Goal: Information Seeking & Learning: Understand process/instructions

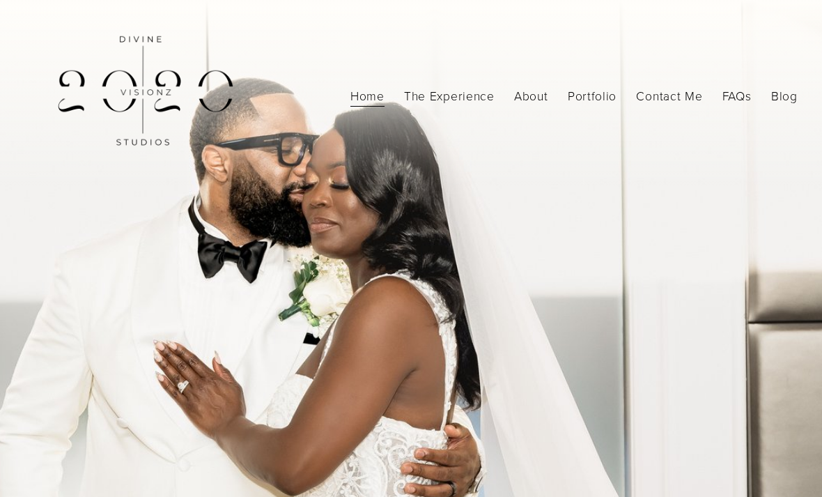
click at [728, 89] on link "FAQs" at bounding box center [736, 96] width 29 height 24
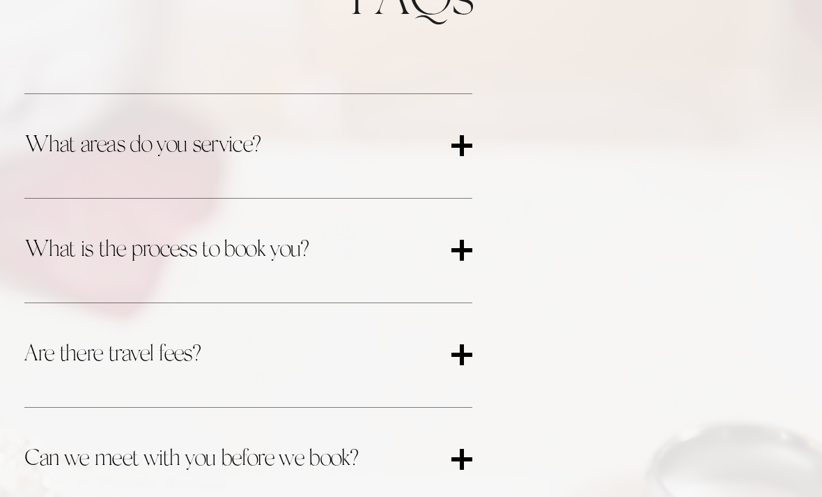
scroll to position [504, 0]
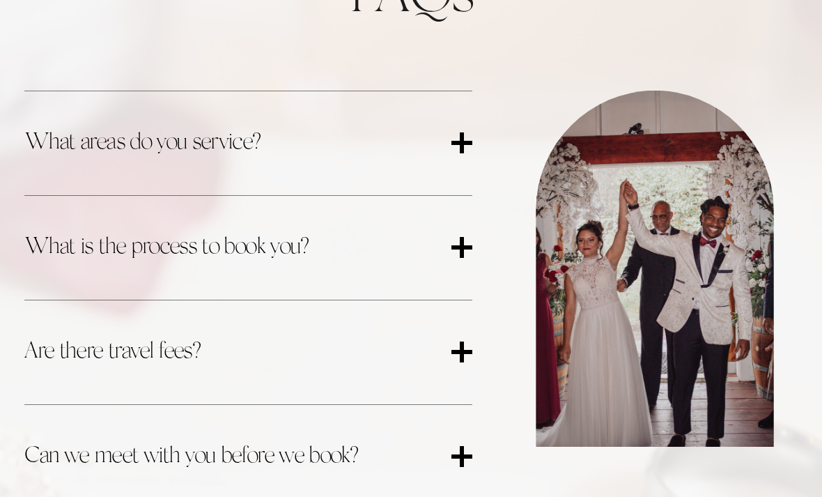
click at [472, 134] on div at bounding box center [461, 142] width 21 height 21
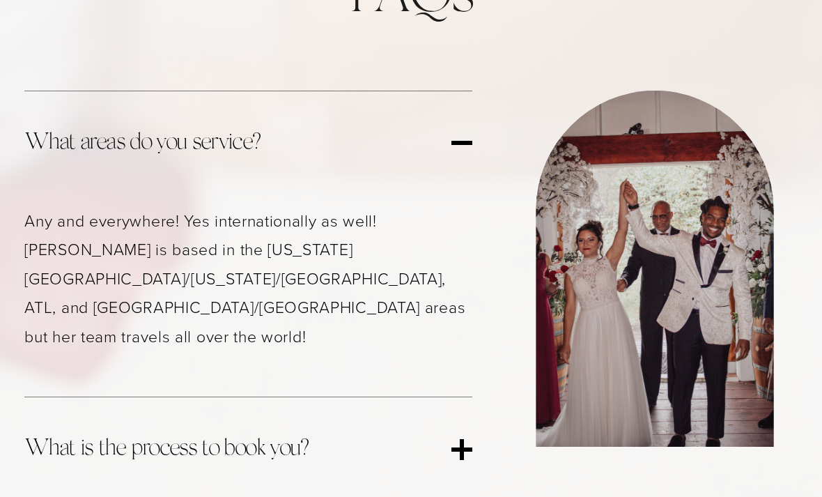
click at [471, 130] on button "What areas do you service?" at bounding box center [247, 143] width 447 height 104
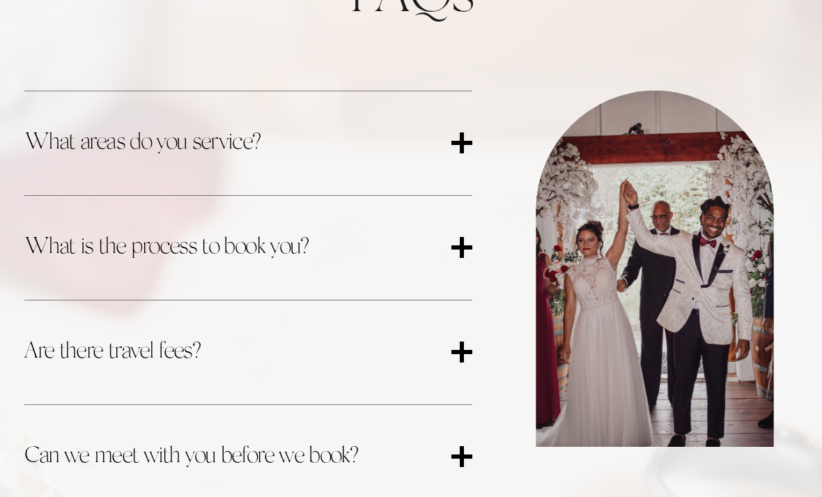
click at [466, 249] on div at bounding box center [461, 247] width 21 height 4
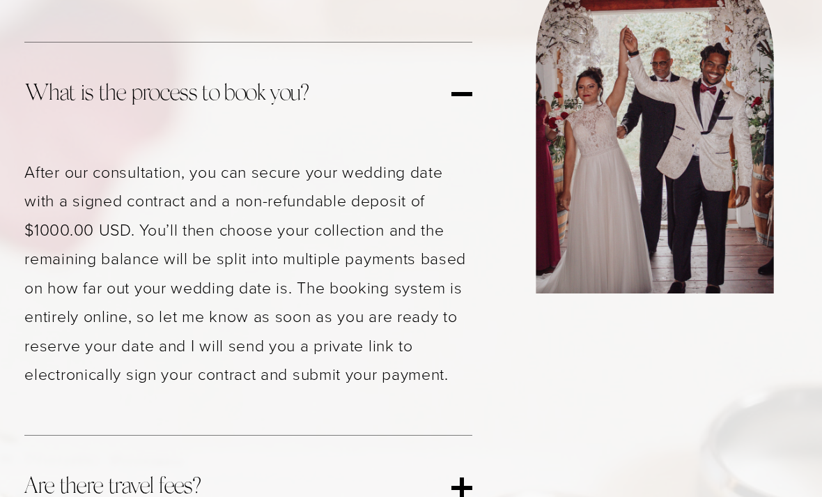
scroll to position [659, 0]
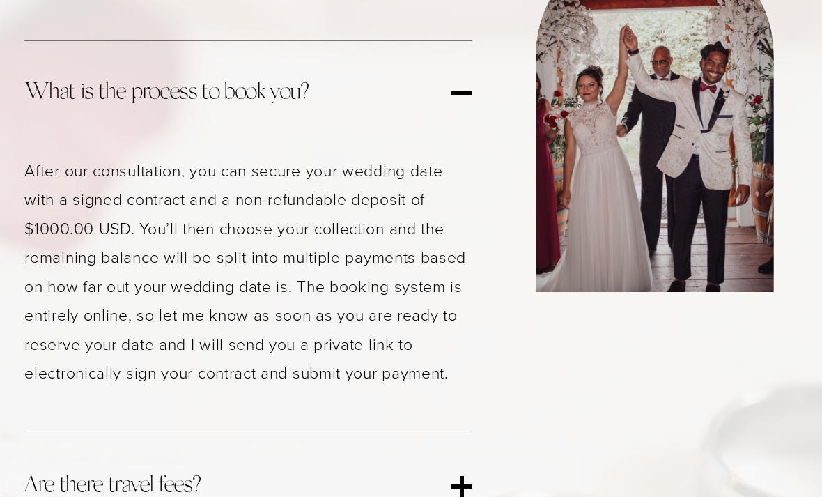
click at [460, 109] on button "What is the process to book you?" at bounding box center [247, 93] width 447 height 104
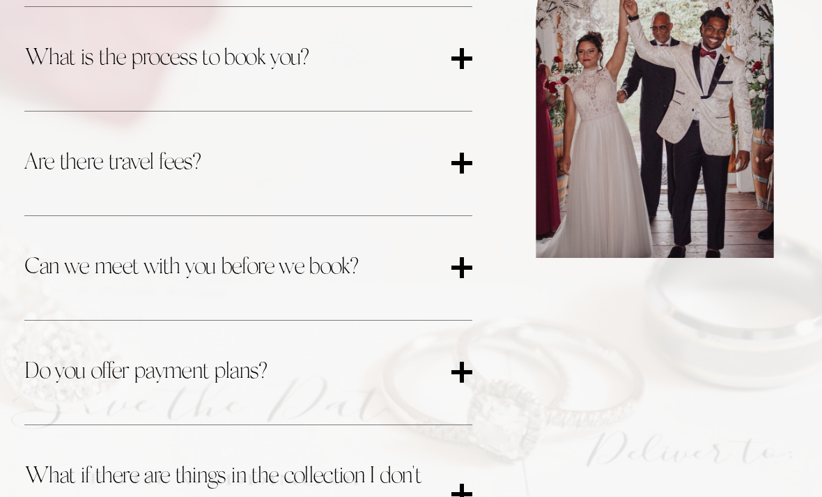
scroll to position [696, 0]
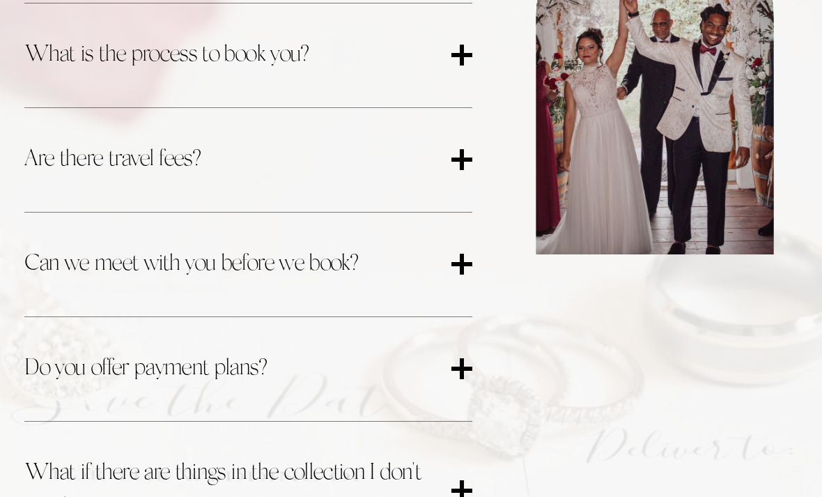
click at [460, 196] on button "Are there travel fees?" at bounding box center [247, 160] width 447 height 104
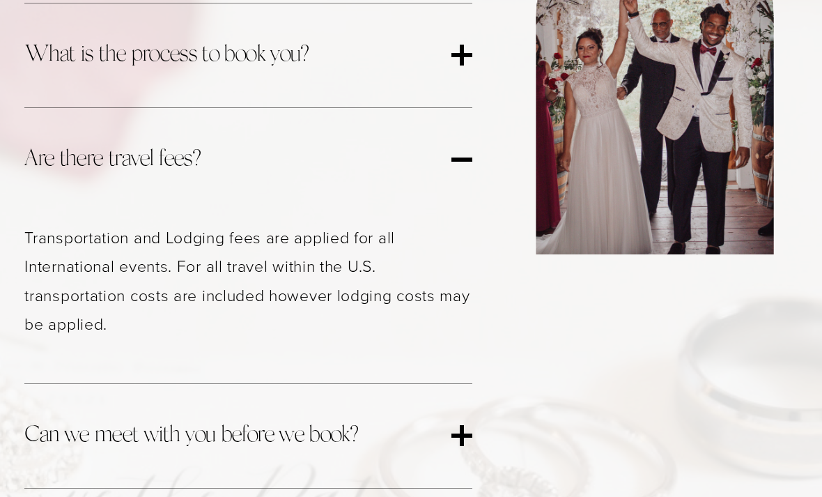
click at [460, 170] on div at bounding box center [461, 159] width 21 height 21
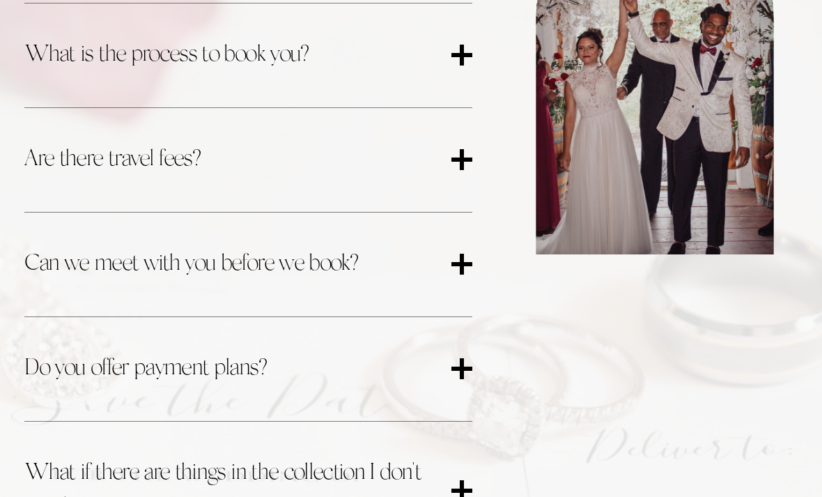
click at [459, 166] on div at bounding box center [461, 159] width 21 height 21
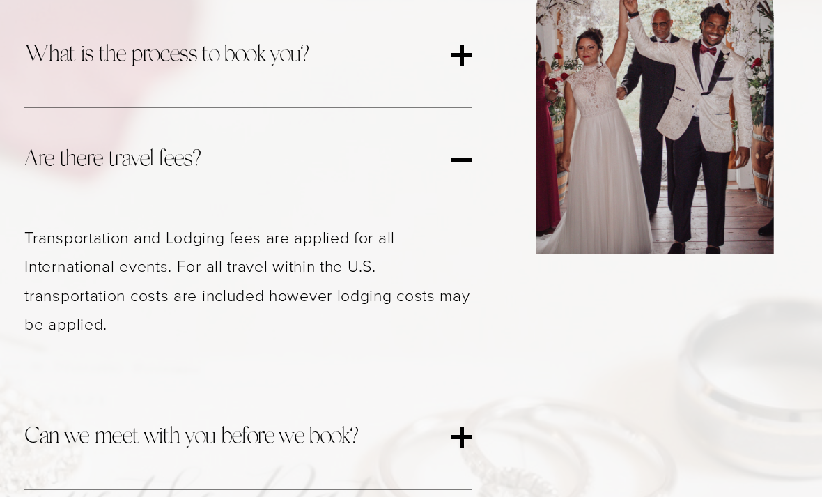
click at [460, 166] on div at bounding box center [461, 159] width 21 height 21
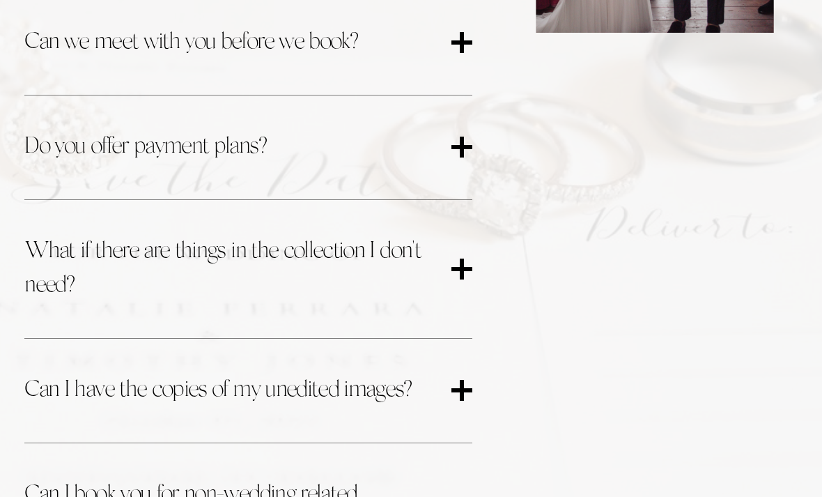
scroll to position [918, 0]
click at [462, 166] on button "Do you offer payment plans?" at bounding box center [247, 147] width 447 height 104
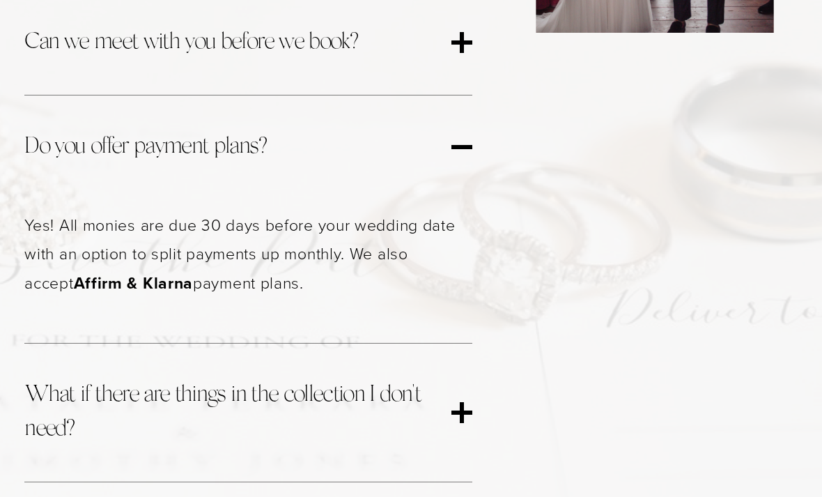
click at [460, 157] on div at bounding box center [461, 147] width 21 height 21
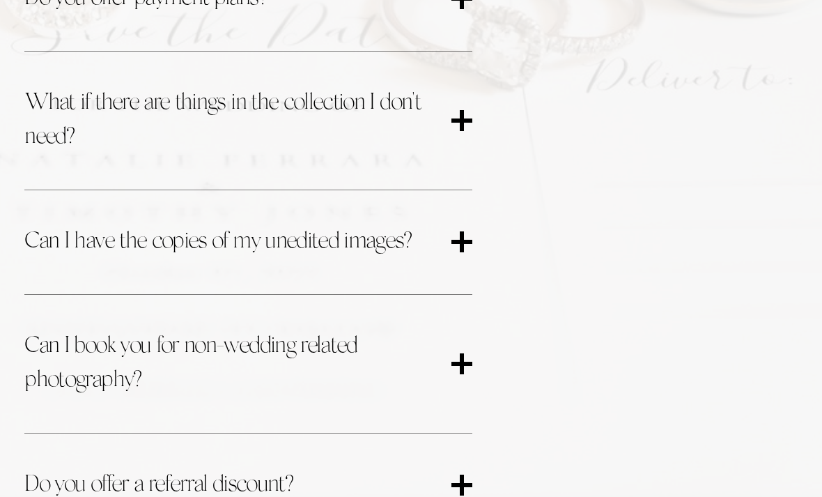
scroll to position [1073, 0]
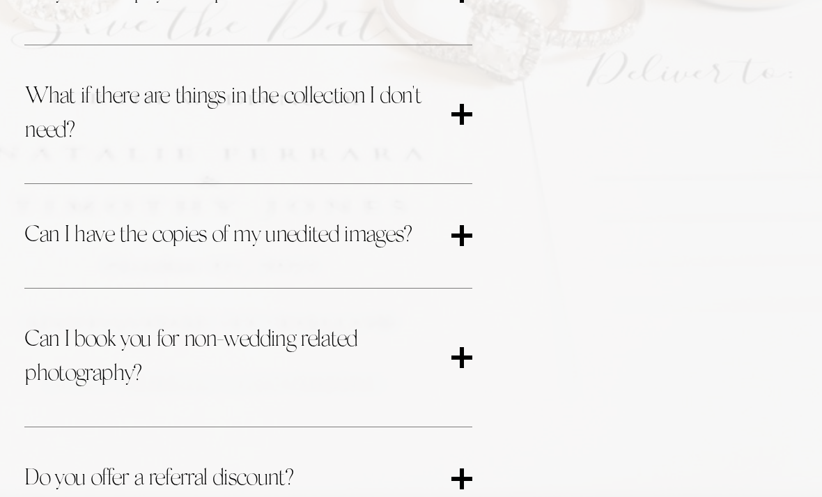
click at [446, 132] on span "What if there are things in the collection I don't need?" at bounding box center [237, 114] width 426 height 68
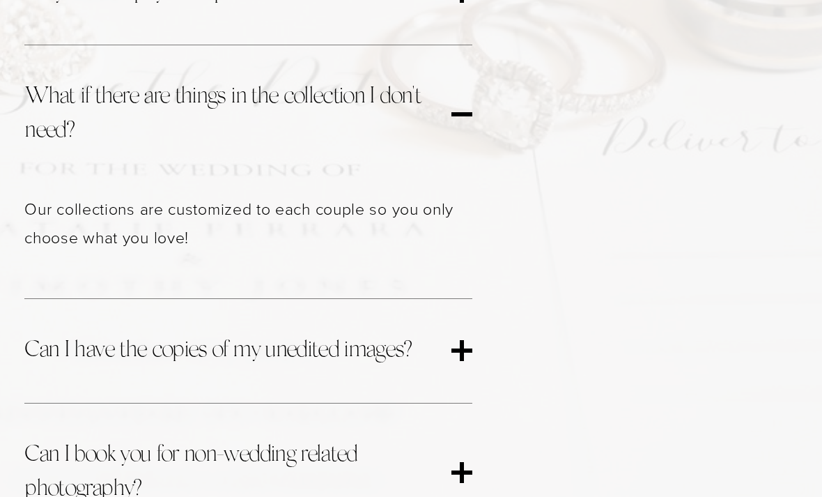
click at [458, 133] on button "What if there are things in the collection I don't need?" at bounding box center [247, 114] width 447 height 138
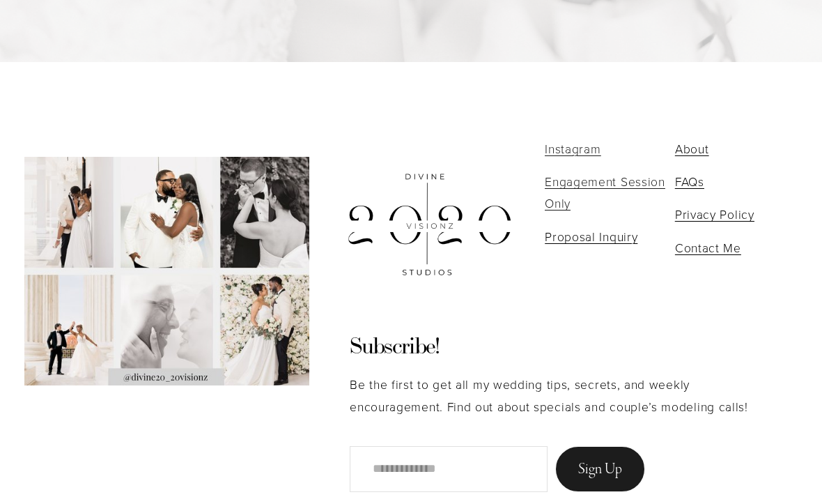
scroll to position [2931, 0]
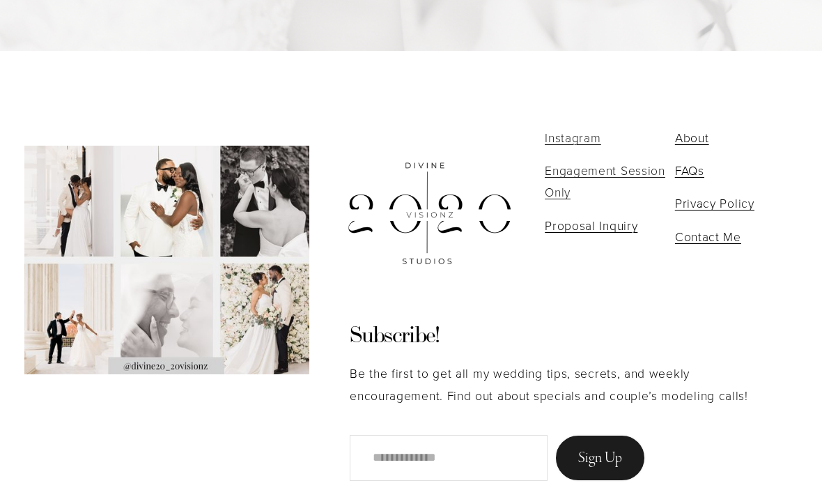
click at [555, 187] on span "Engagement Session Only" at bounding box center [605, 181] width 120 height 38
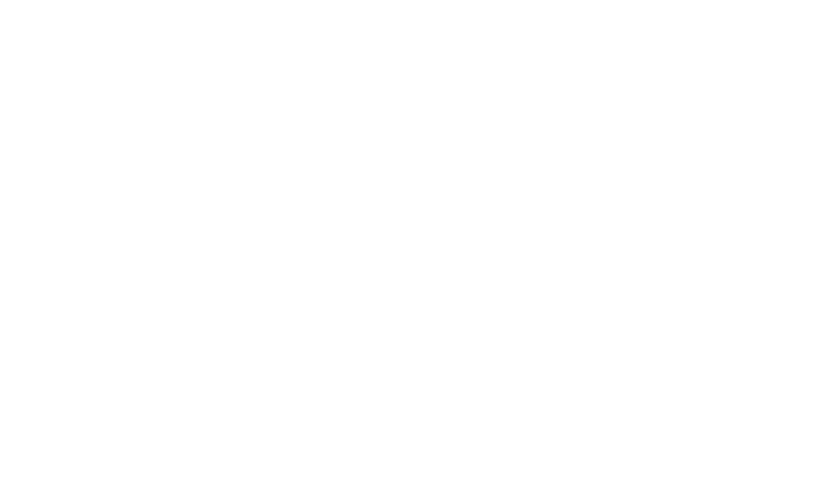
scroll to position [4016, 0]
